Goal: Task Accomplishment & Management: Use online tool/utility

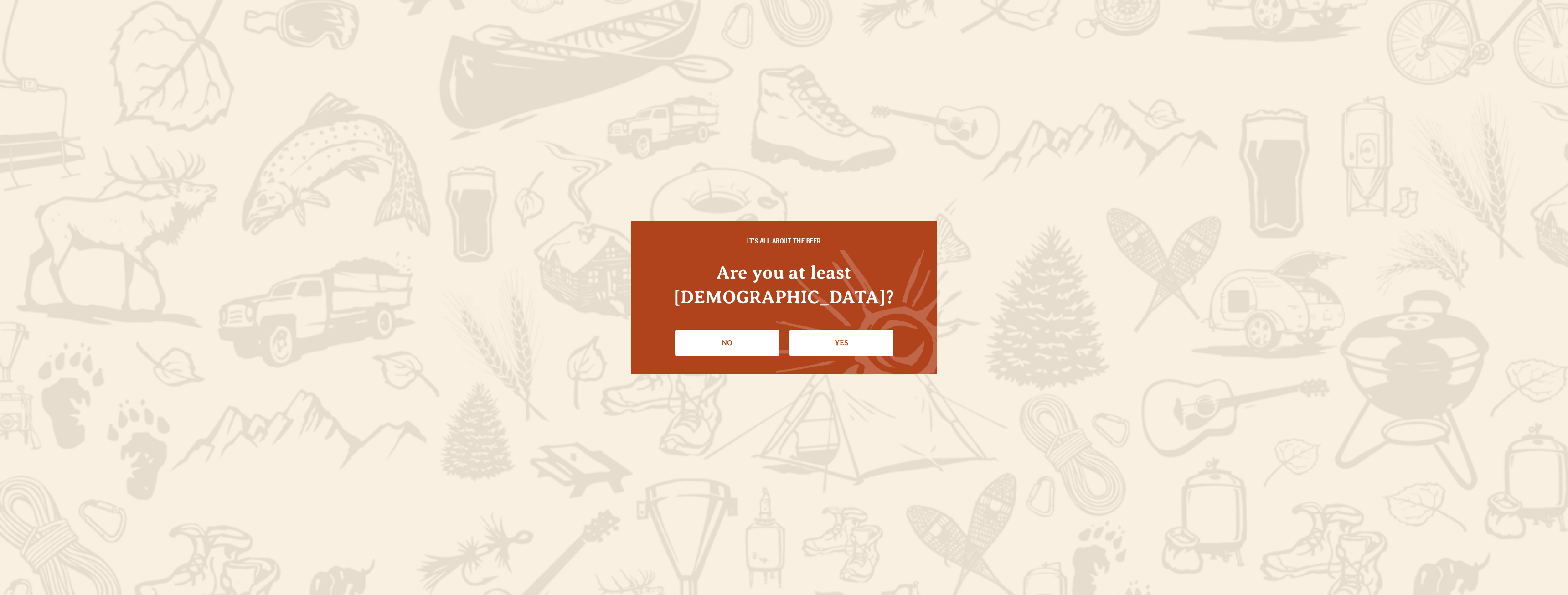
click at [823, 336] on link "Yes" at bounding box center [841, 342] width 104 height 26
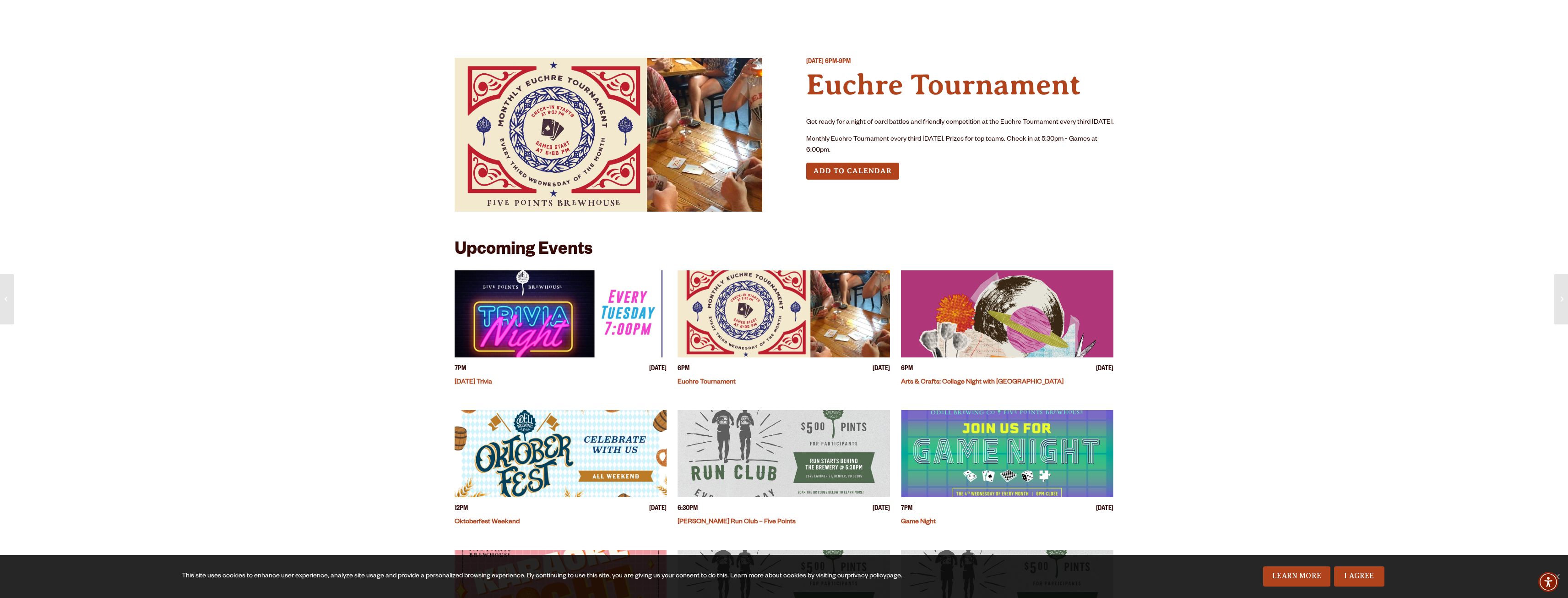
drag, startPoint x: 860, startPoint y: 180, endPoint x: 830, endPoint y: 100, distance: 85.4
click at [860, 180] on button "Add to Calendar" at bounding box center [853, 171] width 93 height 17
